Goal: Information Seeking & Learning: Learn about a topic

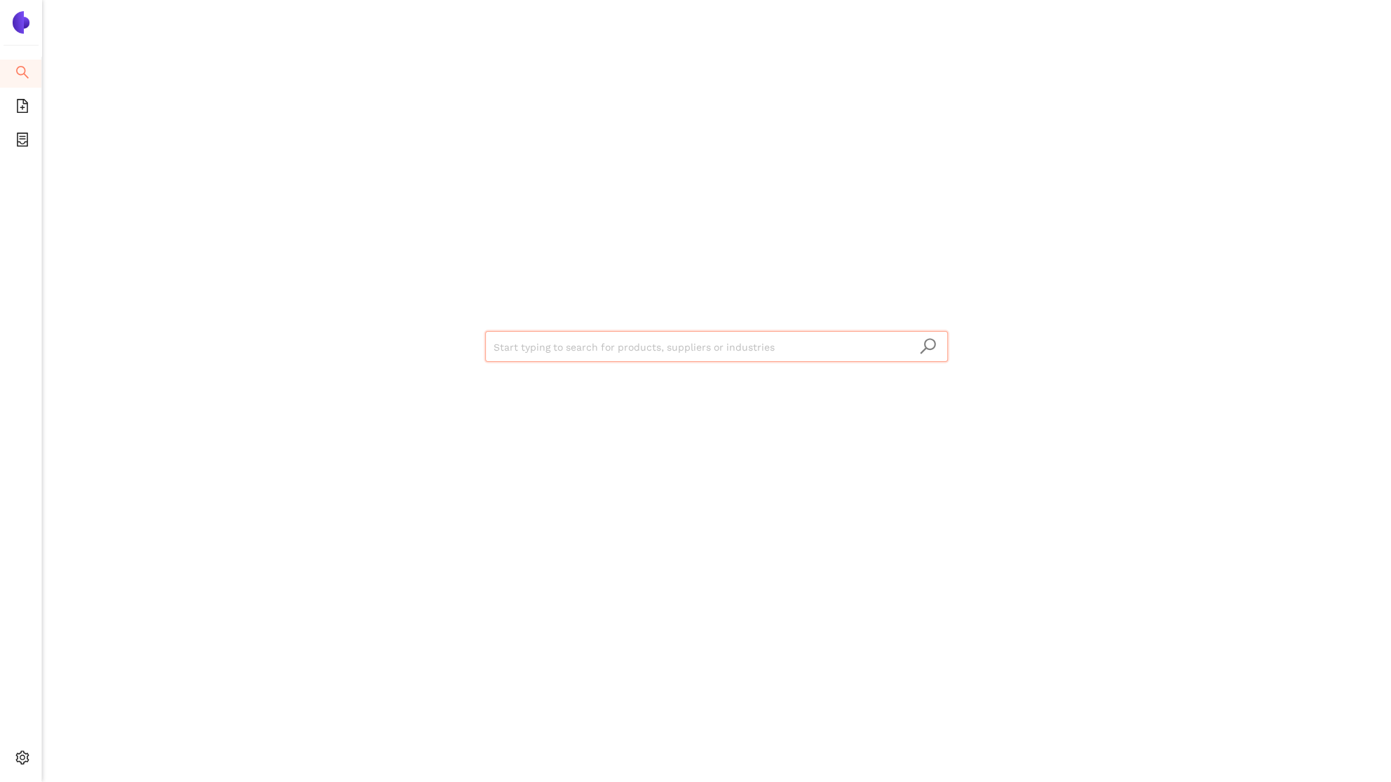
click at [739, 351] on input "search" at bounding box center [717, 347] width 446 height 31
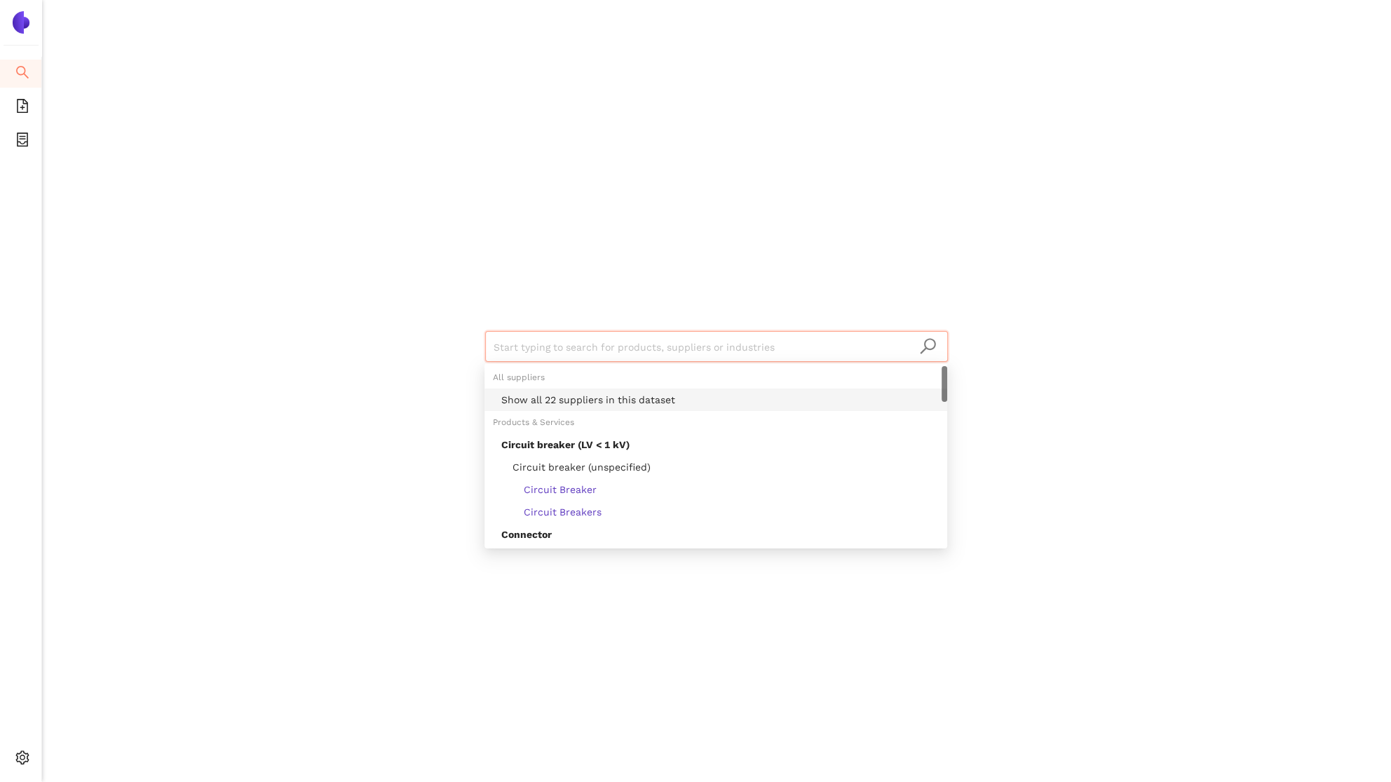
click at [736, 400] on div "Show all 22 suppliers in this dataset" at bounding box center [720, 399] width 438 height 15
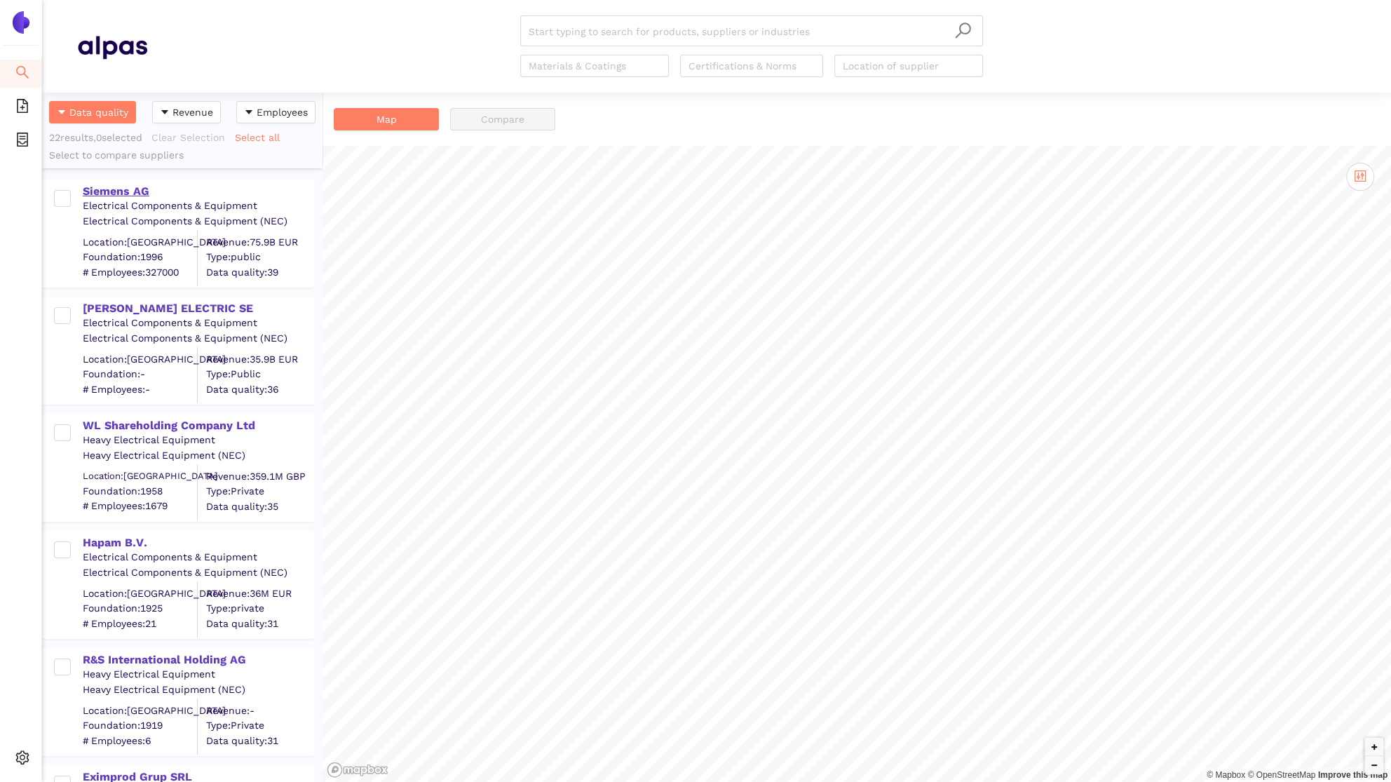
click at [116, 192] on div "Siemens AG" at bounding box center [198, 191] width 230 height 15
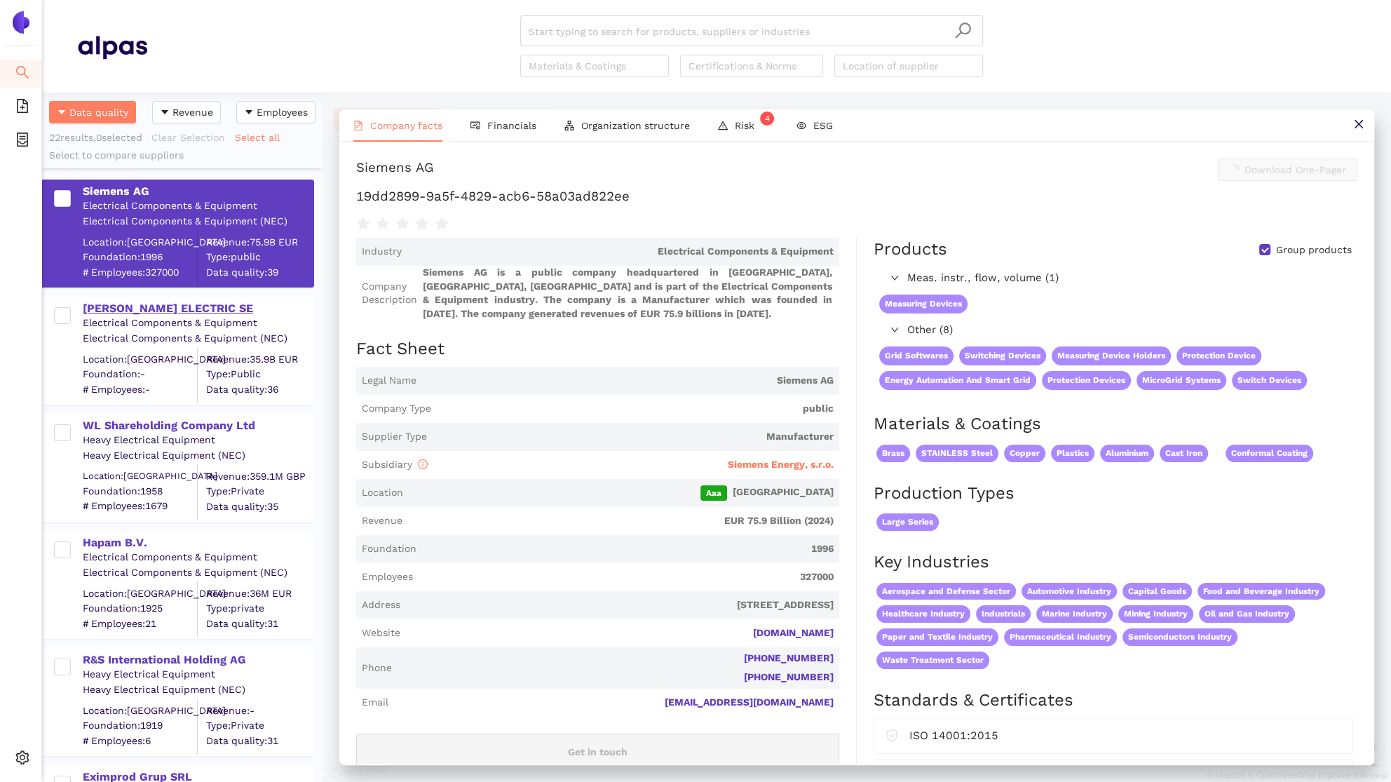
click at [133, 310] on div "[PERSON_NAME] ELECTRIC SE" at bounding box center [198, 308] width 230 height 15
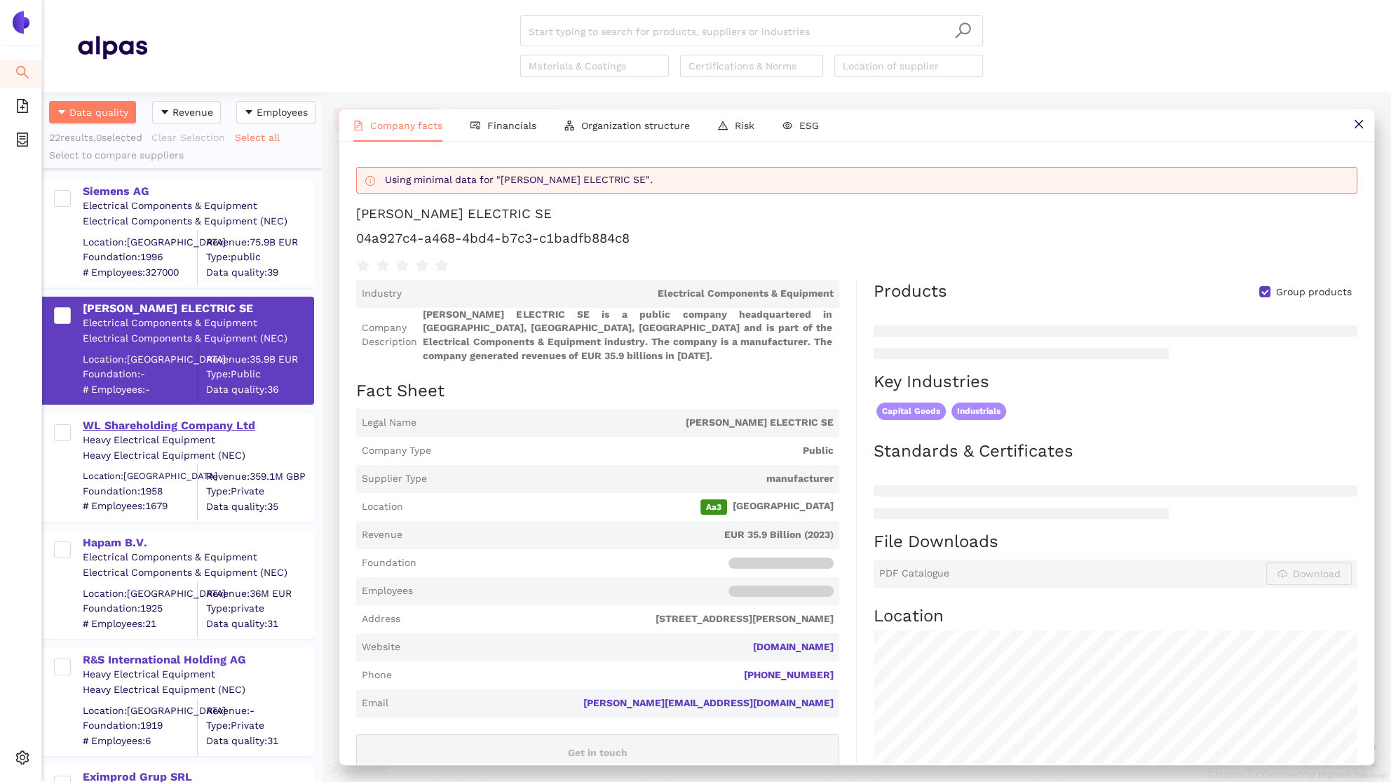
click at [149, 423] on div "WL Shareholding Company Ltd" at bounding box center [198, 425] width 230 height 15
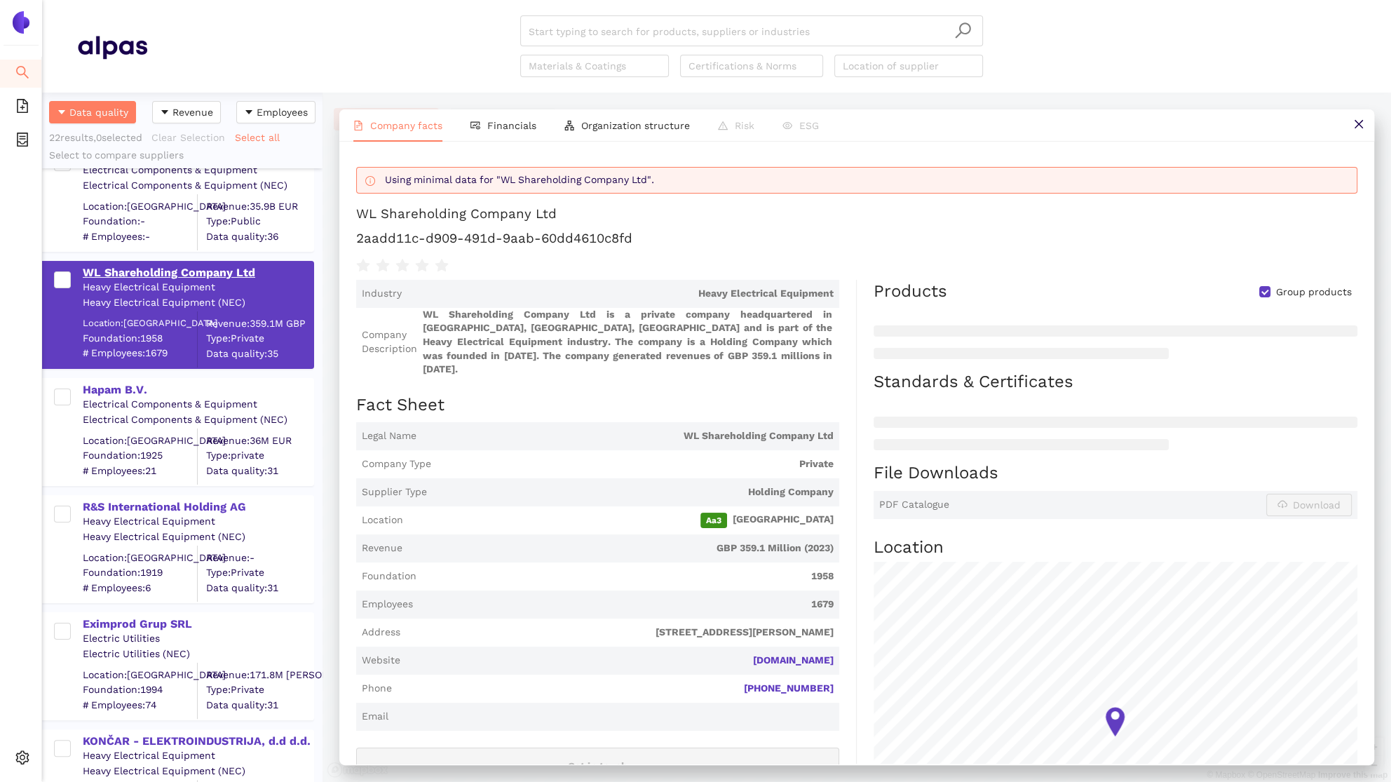
scroll to position [198, 0]
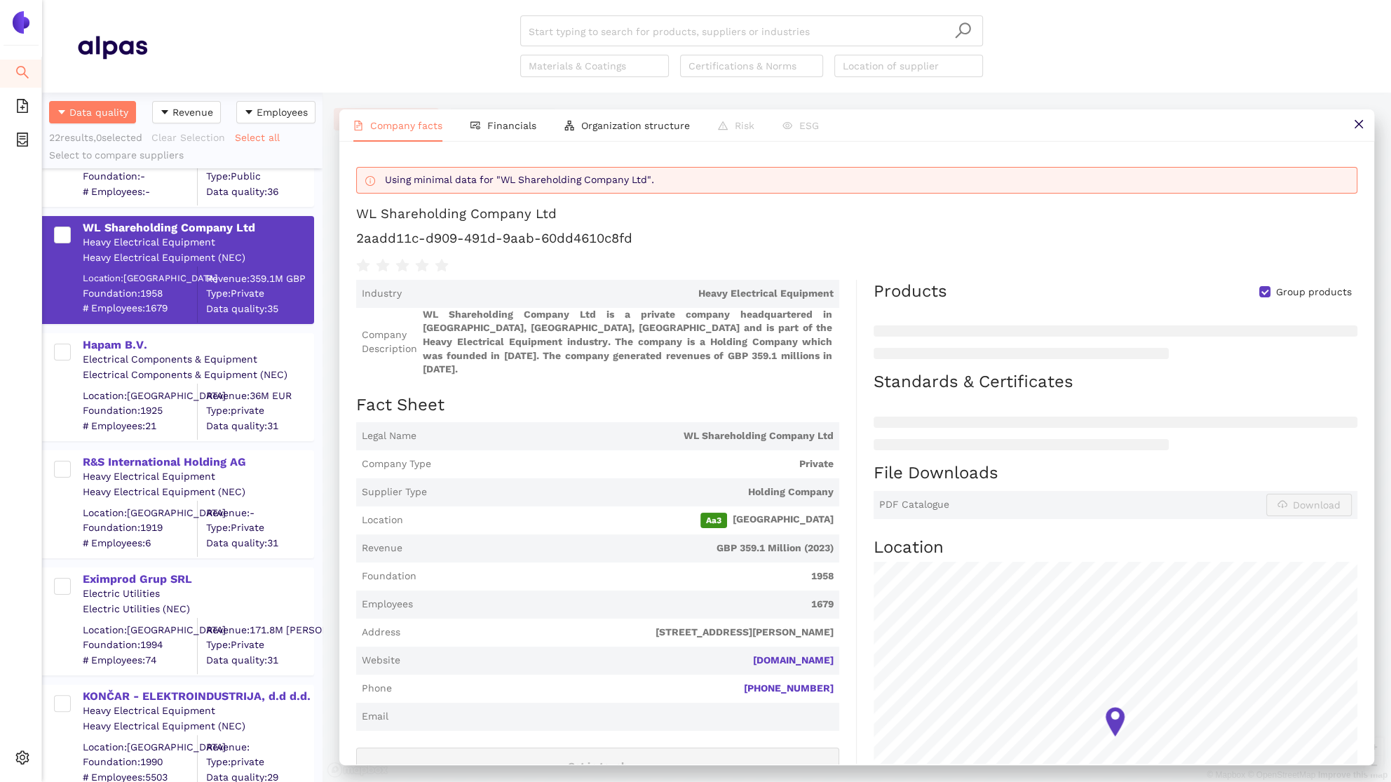
click at [121, 349] on div "Hapam B.V." at bounding box center [198, 344] width 230 height 15
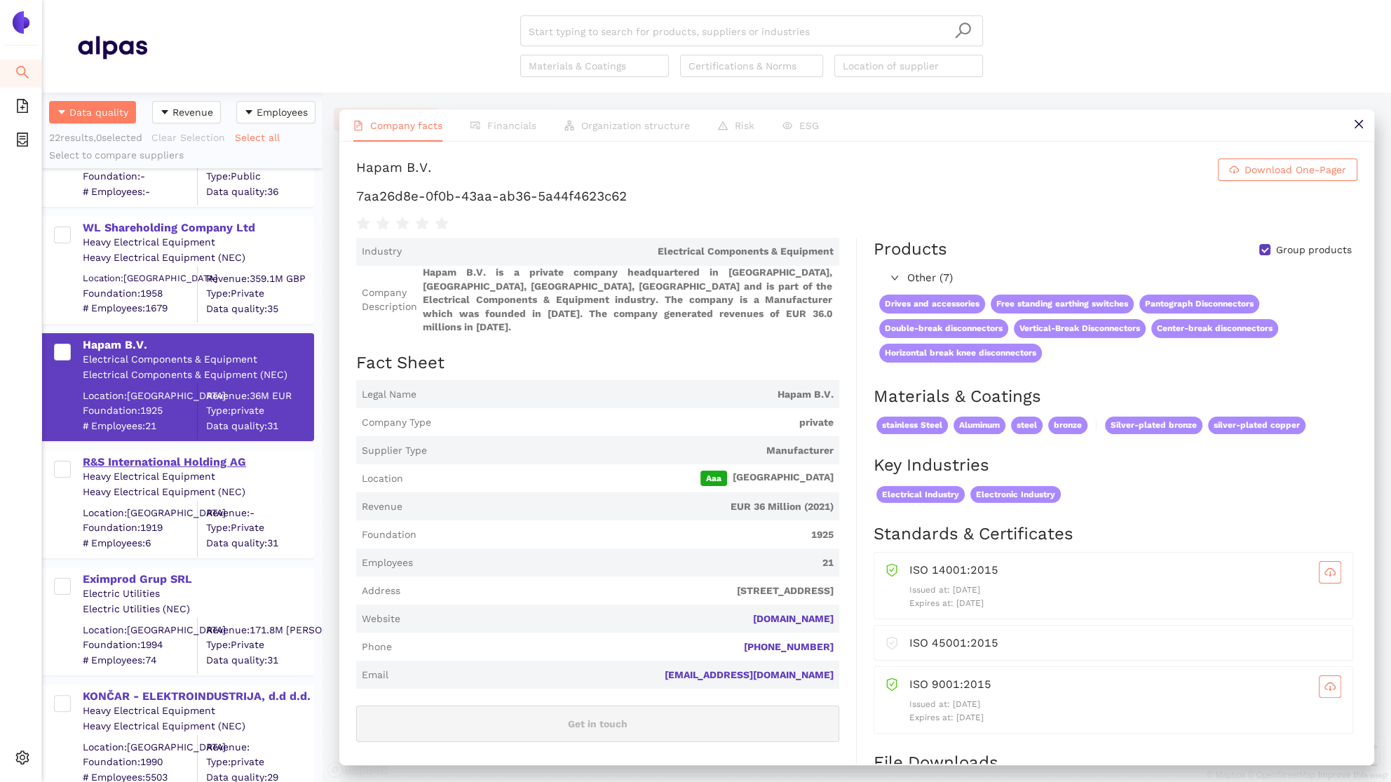
click at [149, 454] on div "R&S International Holding AG" at bounding box center [198, 461] width 230 height 15
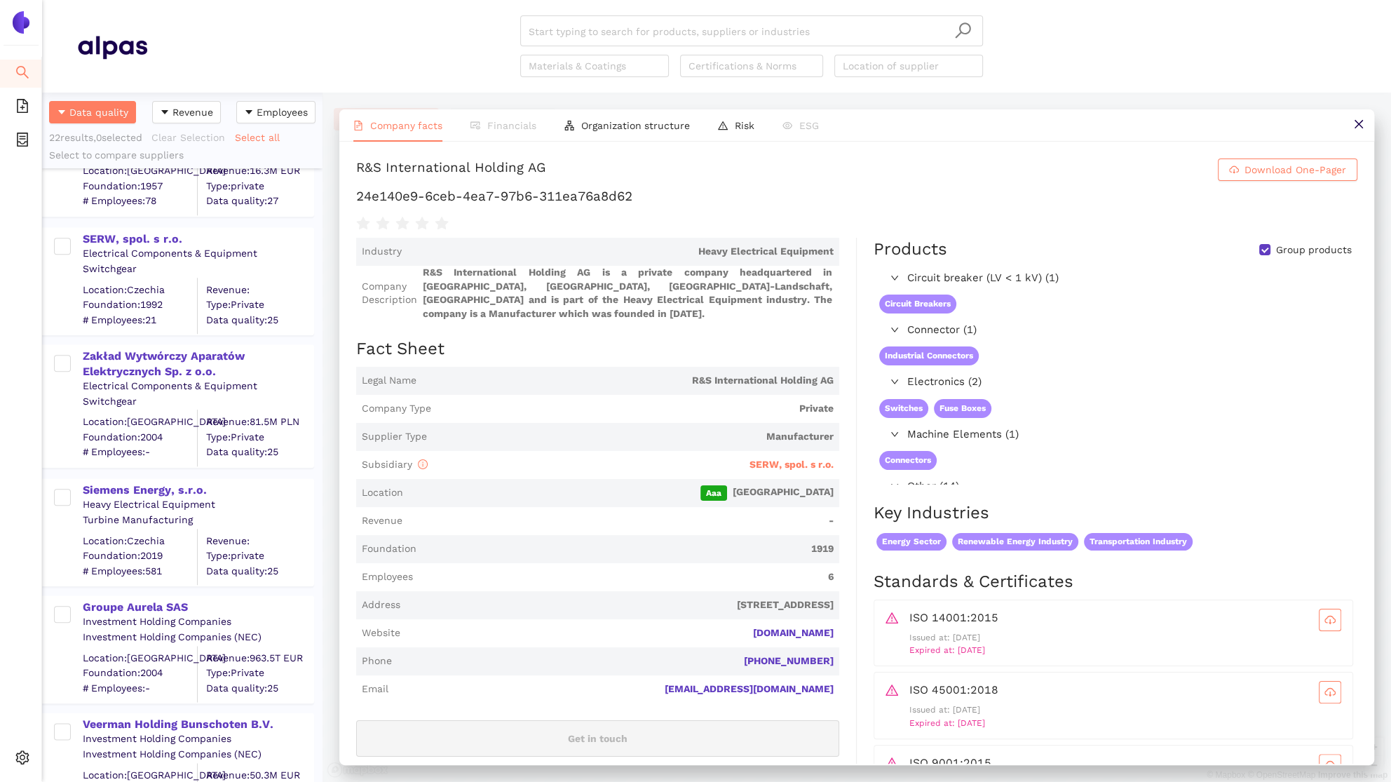
scroll to position [2015, 0]
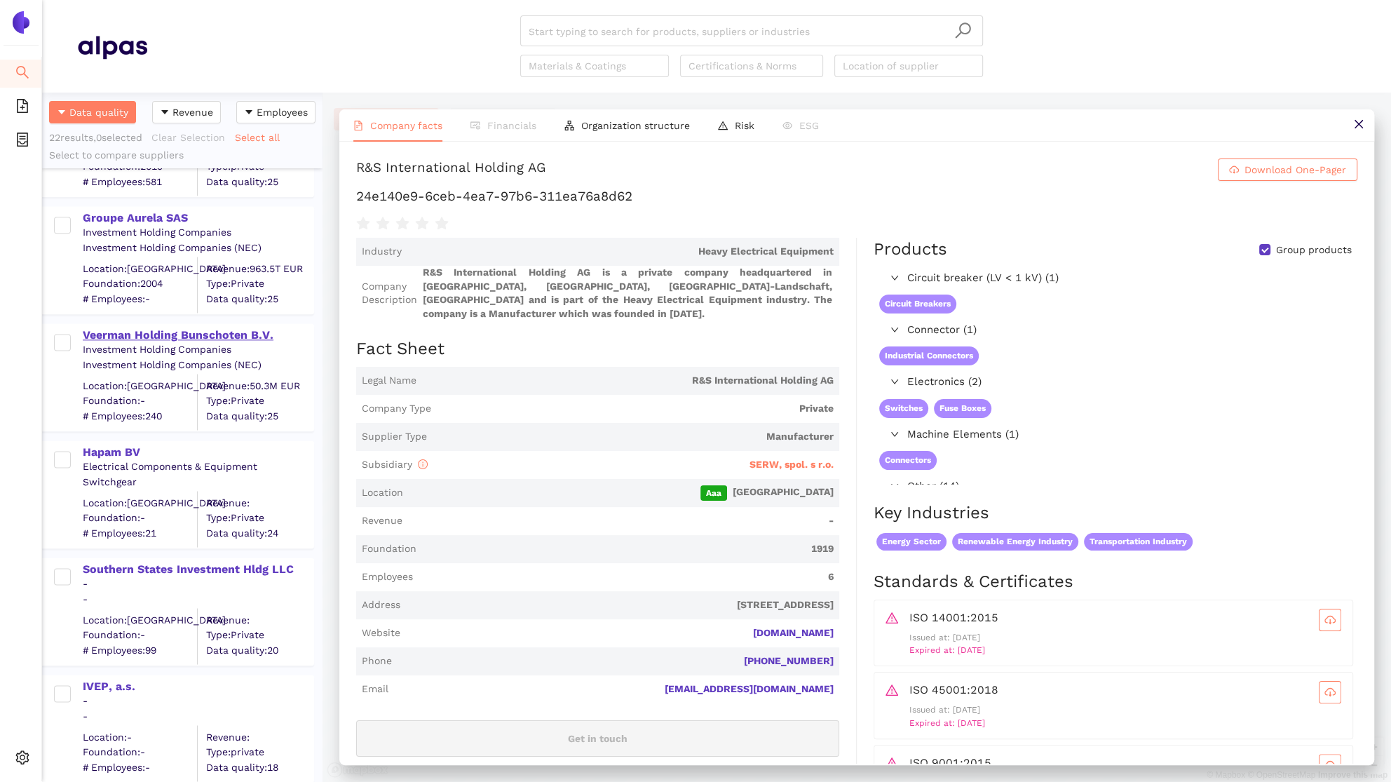
click at [206, 337] on div "Veerman Holding Bunschoten B.V." at bounding box center [198, 335] width 230 height 15
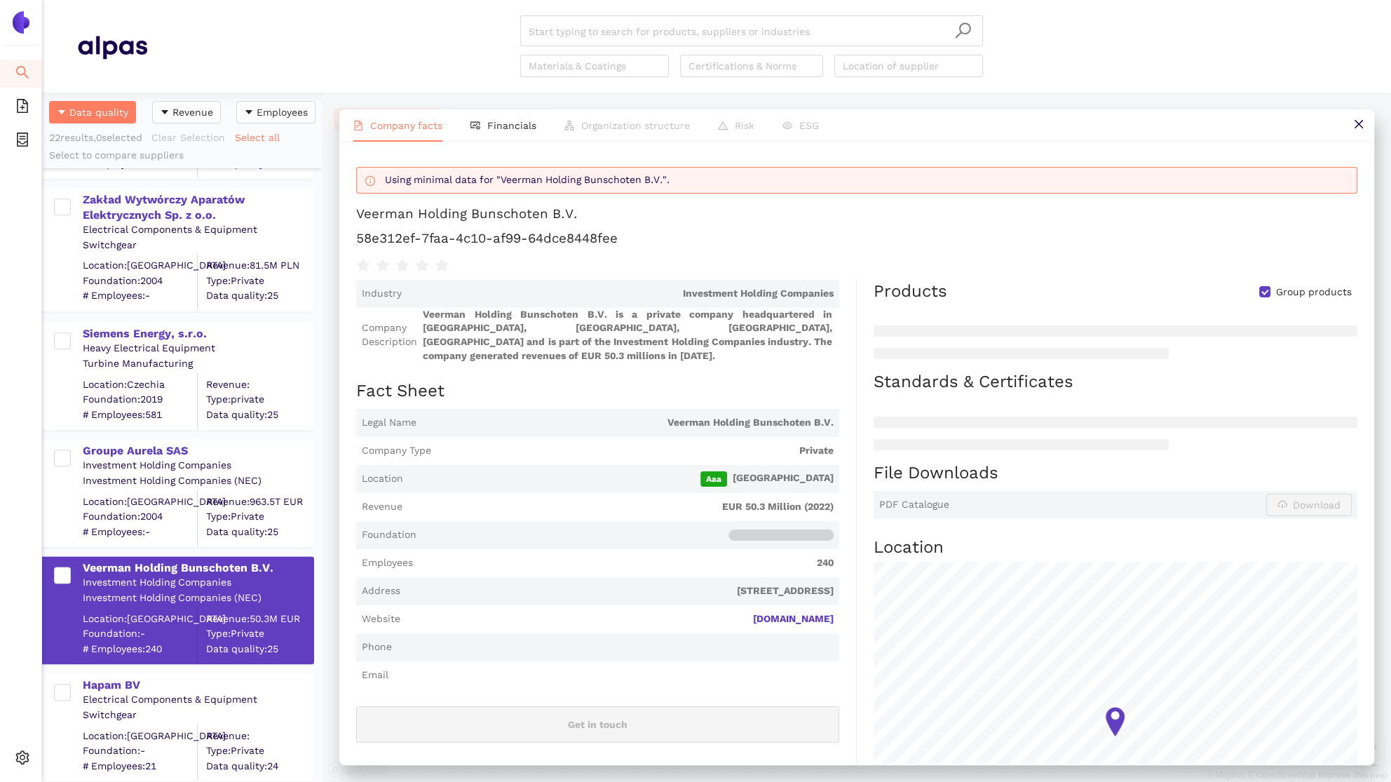
scroll to position [1504, 0]
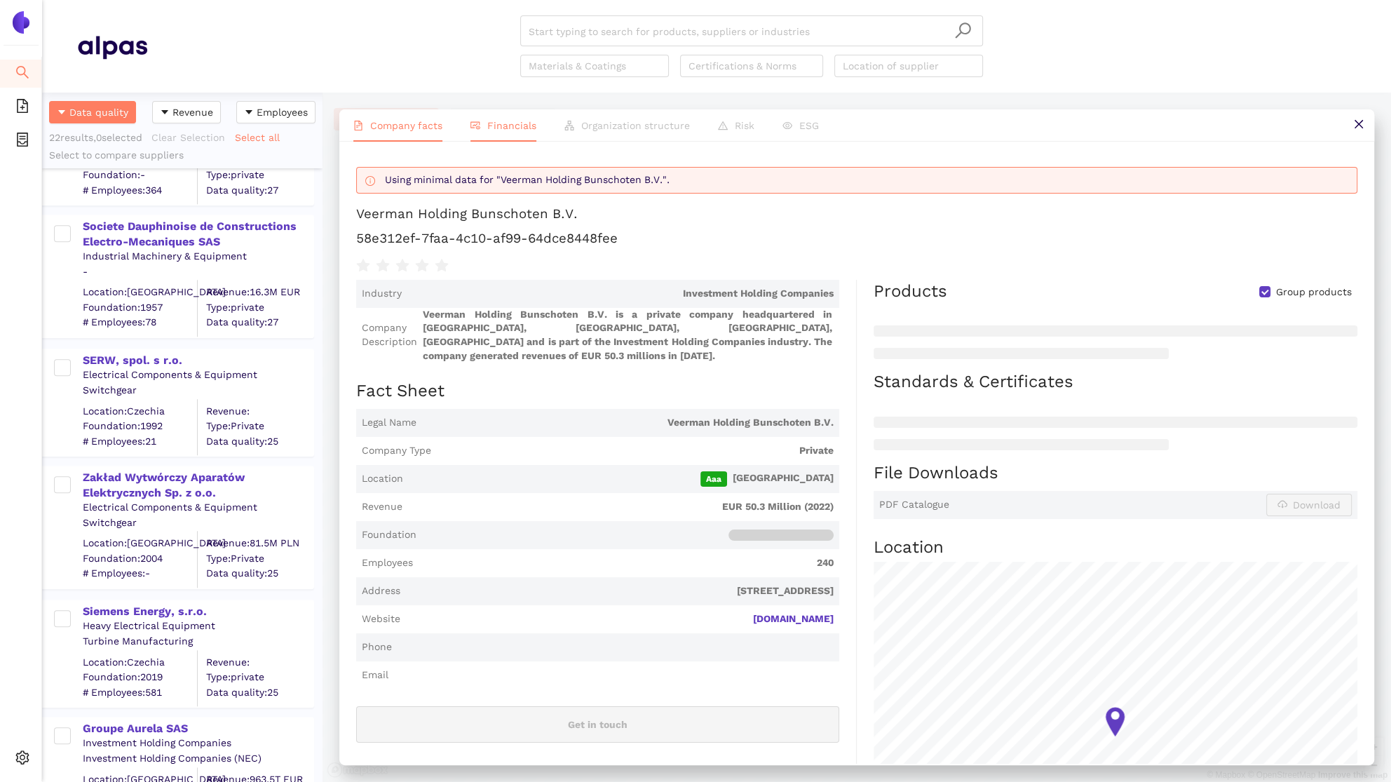
click at [501, 119] on li "Financials" at bounding box center [504, 125] width 94 height 32
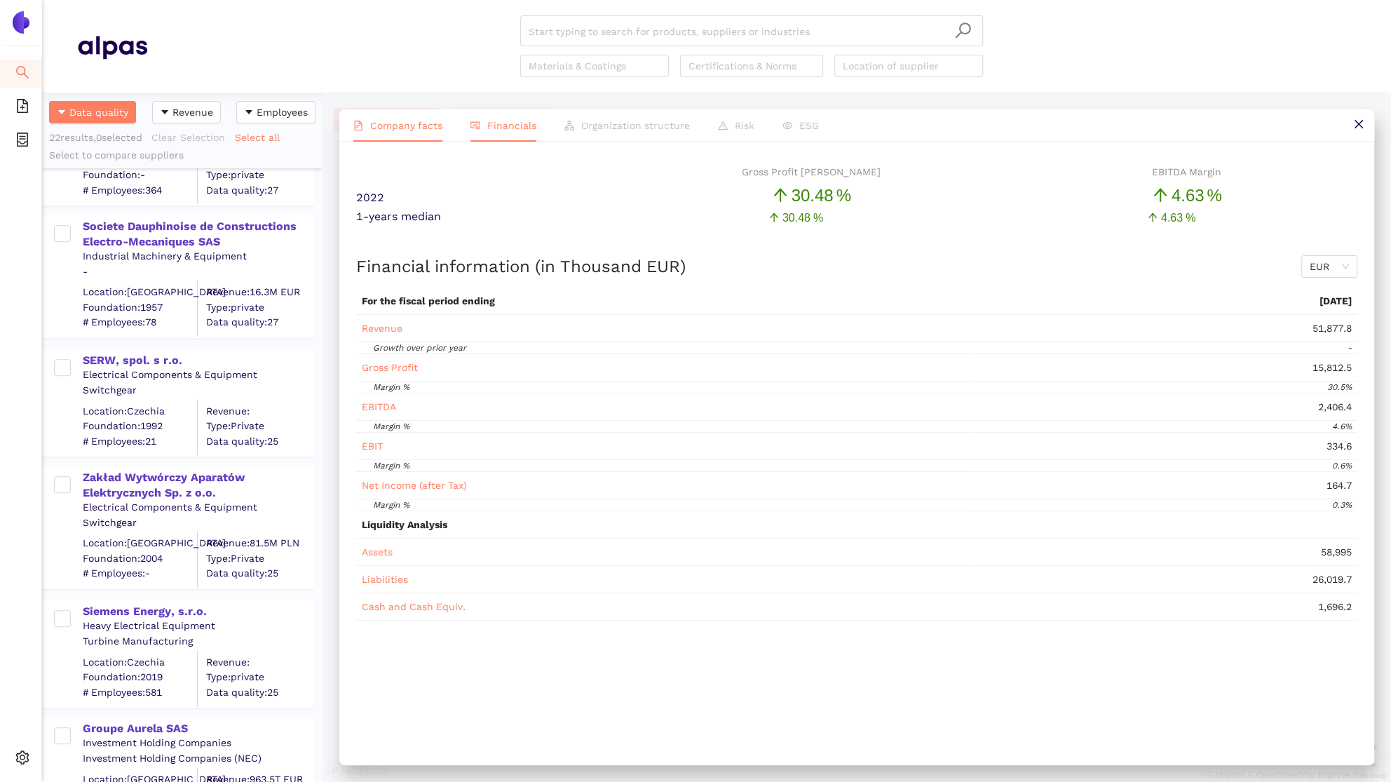
click at [387, 128] on span "Company facts" at bounding box center [406, 125] width 72 height 11
